Goal: Task Accomplishment & Management: Use online tool/utility

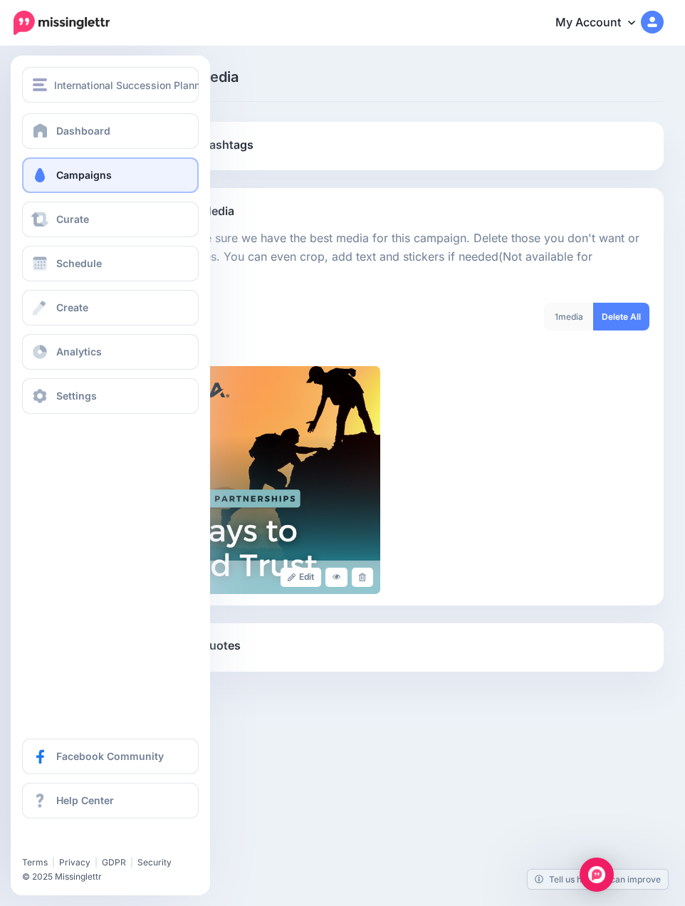
click at [41, 182] on span at bounding box center [40, 175] width 19 height 14
click at [85, 171] on span "Campaigns" at bounding box center [84, 175] width 56 height 12
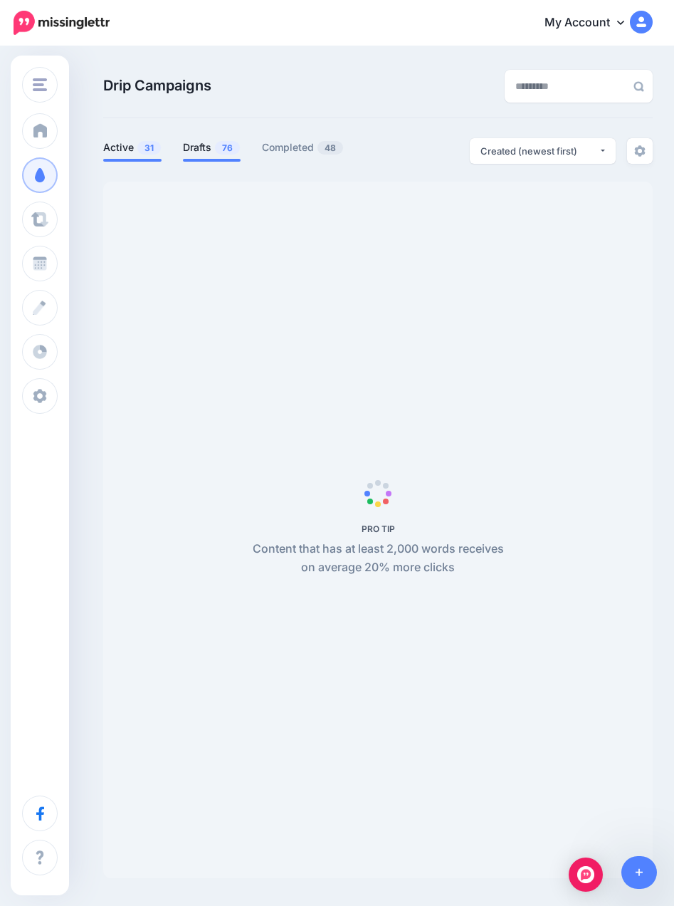
click at [196, 142] on link "Drafts 76" at bounding box center [212, 147] width 58 height 17
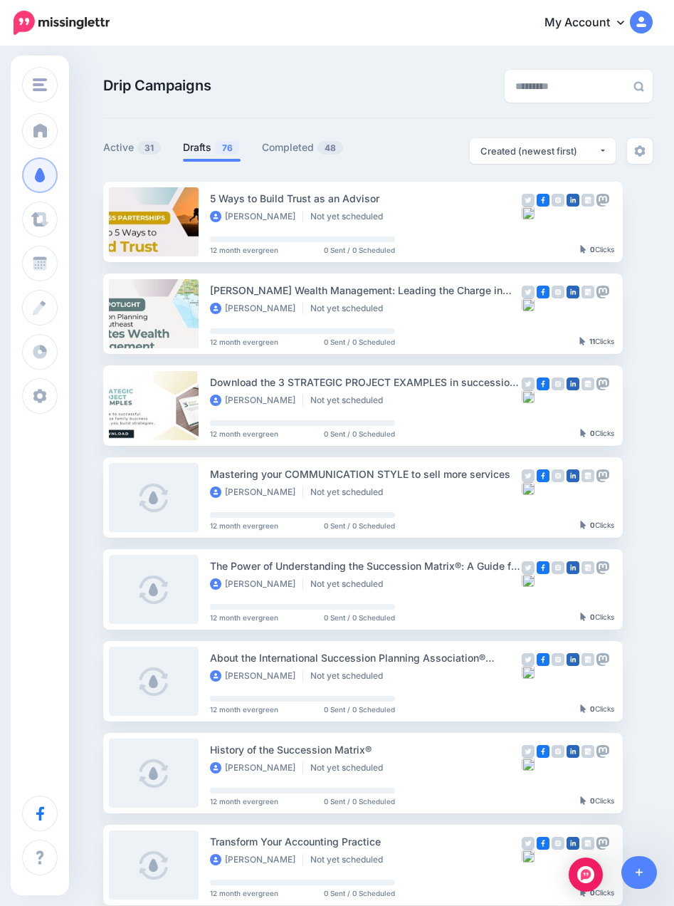
click at [219, 147] on span "76" at bounding box center [227, 148] width 25 height 14
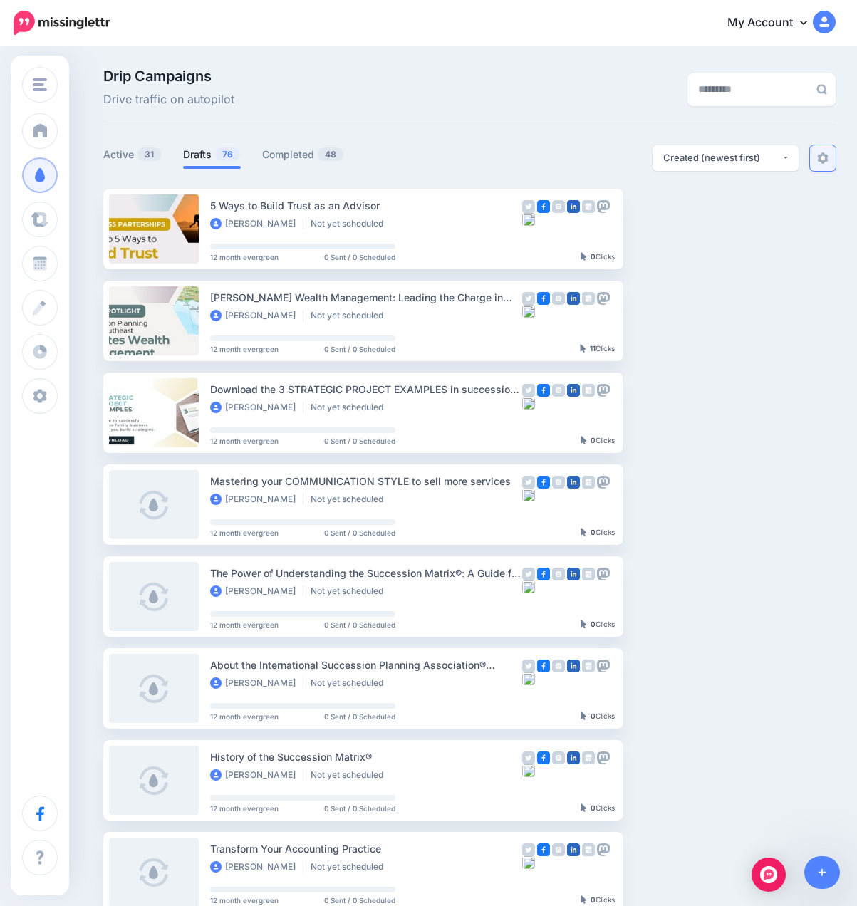
click at [674, 156] on img at bounding box center [822, 157] width 11 height 11
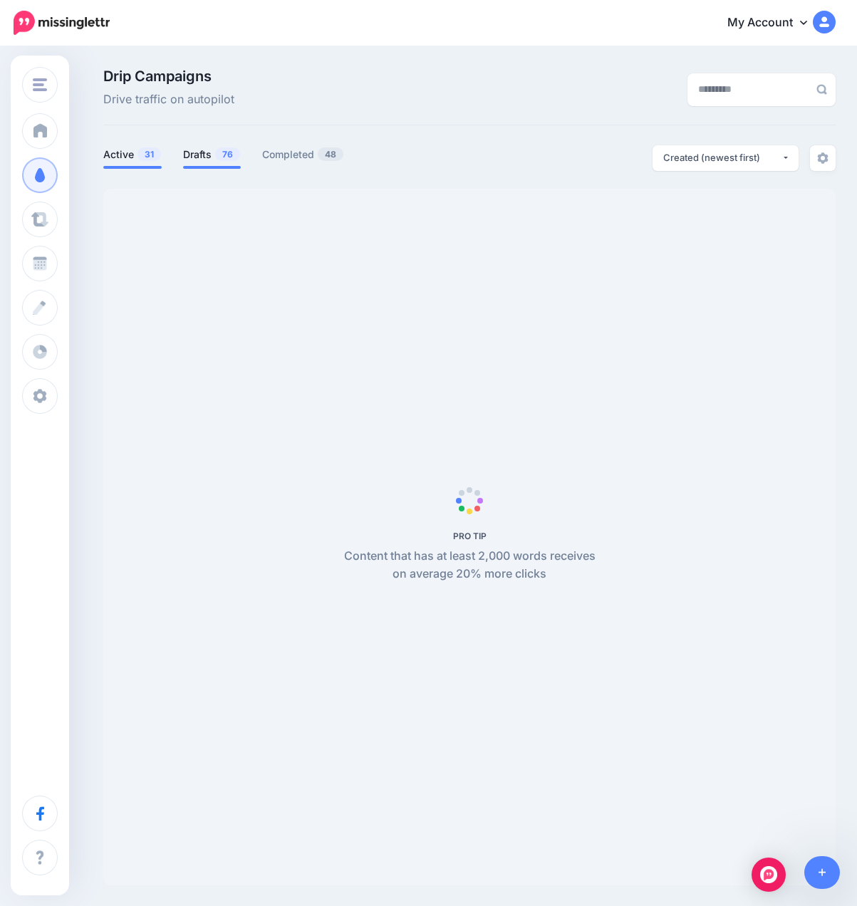
click at [203, 150] on link "Drafts 76" at bounding box center [212, 154] width 58 height 17
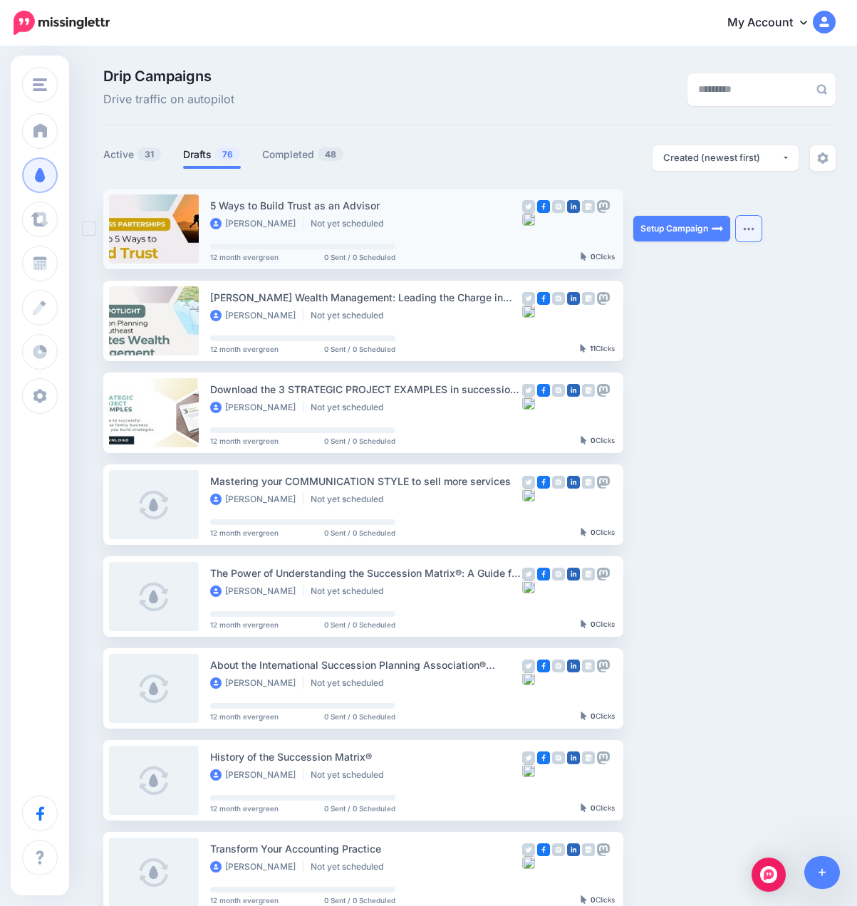
click at [748, 227] on img "button" at bounding box center [748, 228] width 11 height 4
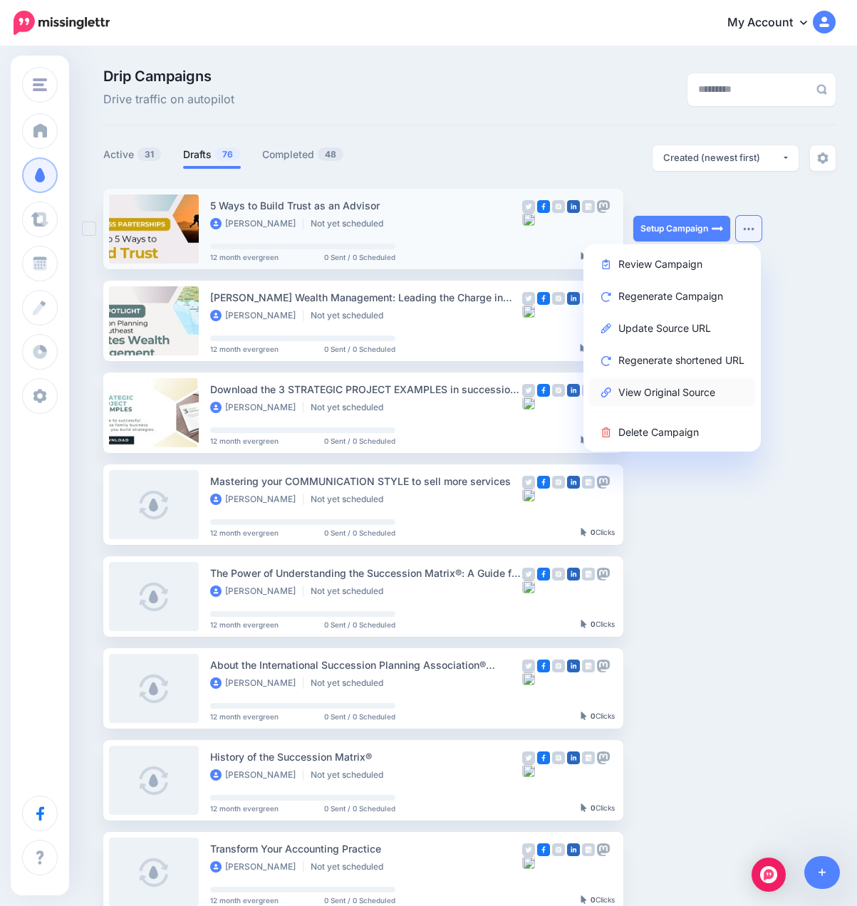
click at [659, 387] on link "View Original Source" at bounding box center [672, 392] width 166 height 28
